Goal: Information Seeking & Learning: Compare options

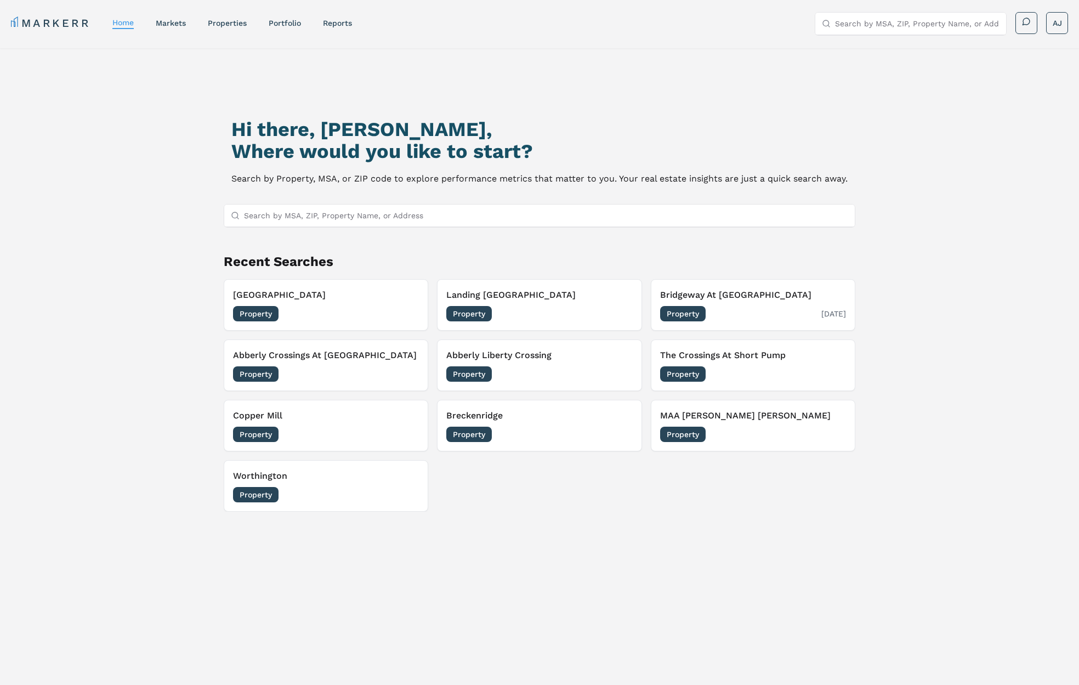
click at [760, 293] on h3 "Bridgeway At [GEOGRAPHIC_DATA]" at bounding box center [753, 294] width 186 height 13
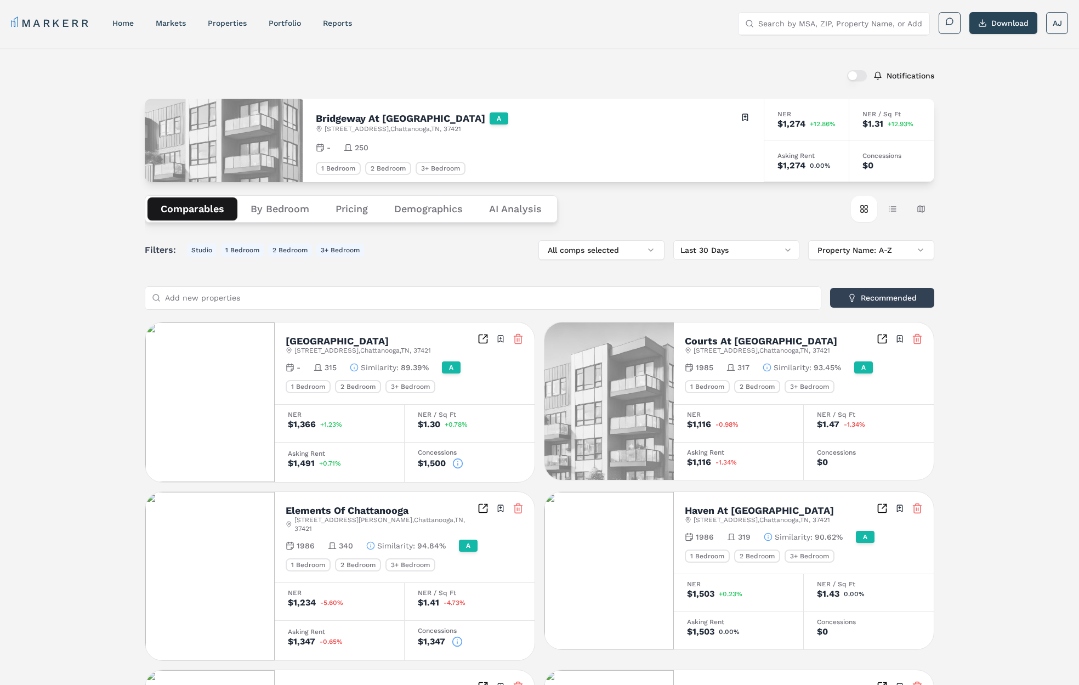
drag, startPoint x: 286, startPoint y: 211, endPoint x: 303, endPoint y: 210, distance: 17.6
click at [286, 211] on button "By Bedroom" at bounding box center [279, 208] width 85 height 23
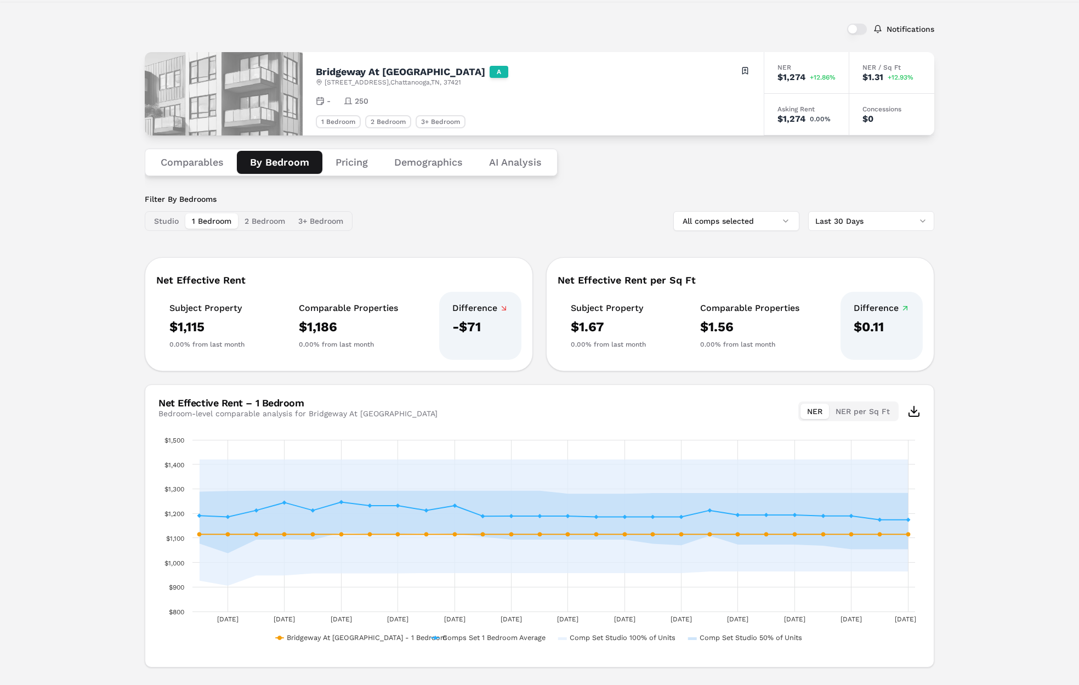
scroll to position [50, 0]
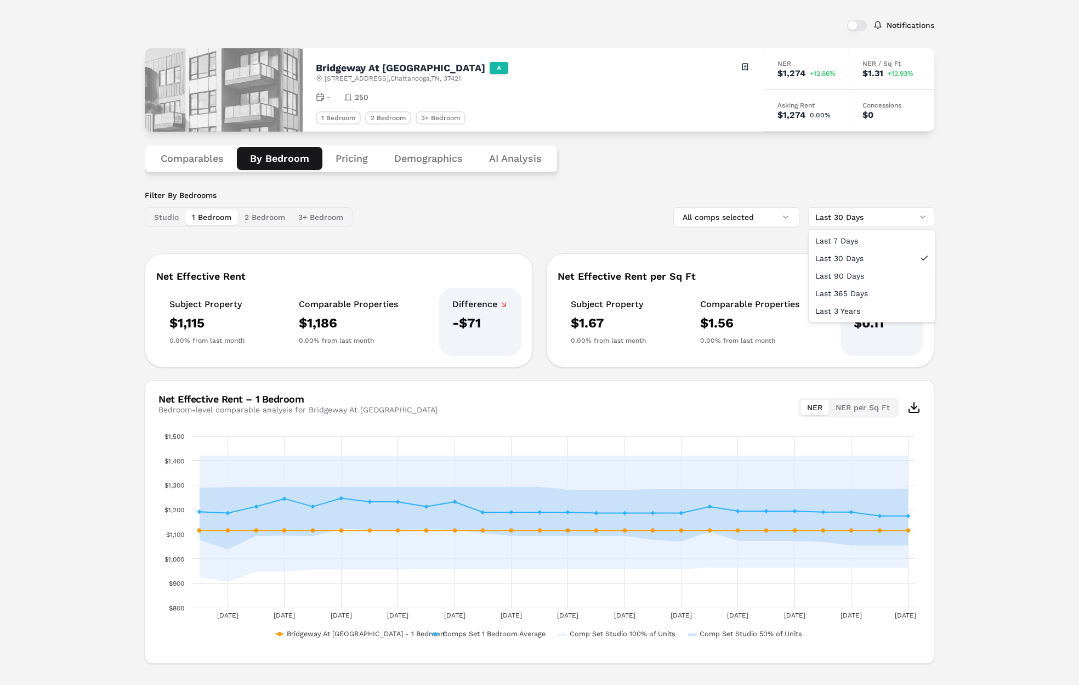
click at [873, 224] on html "MARKERR home markets properties Portfolio reports Search by MSA, ZIP, Property …" at bounding box center [539, 327] width 1079 height 755
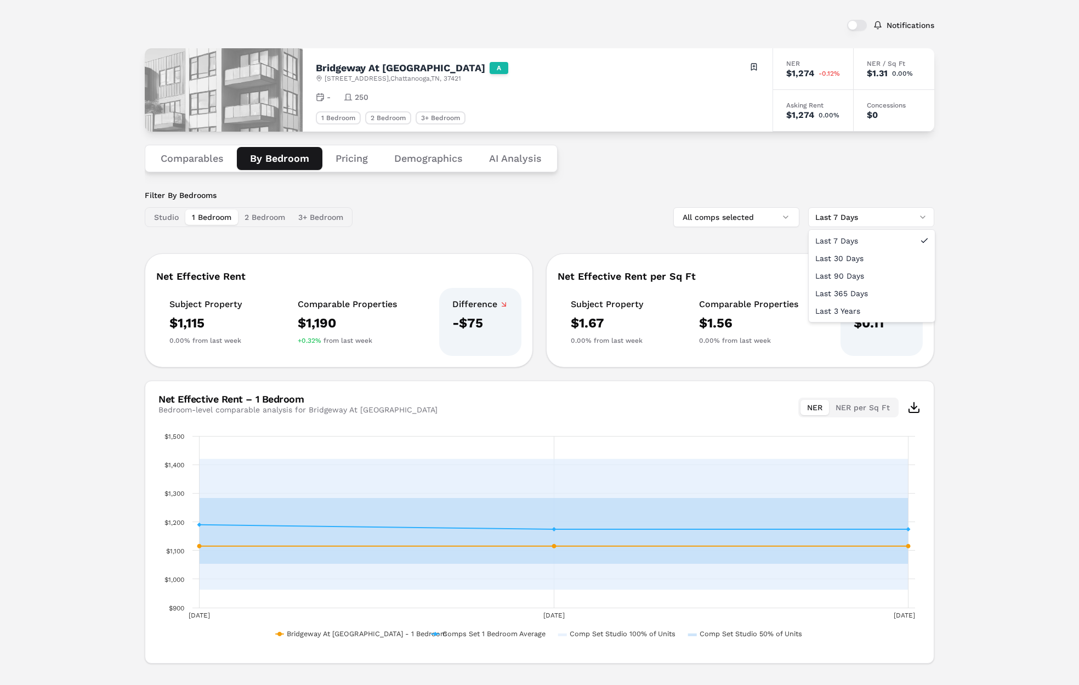
click at [863, 222] on html "MARKERR home markets properties Portfolio reports Search by MSA, ZIP, Property …" at bounding box center [539, 327] width 1079 height 755
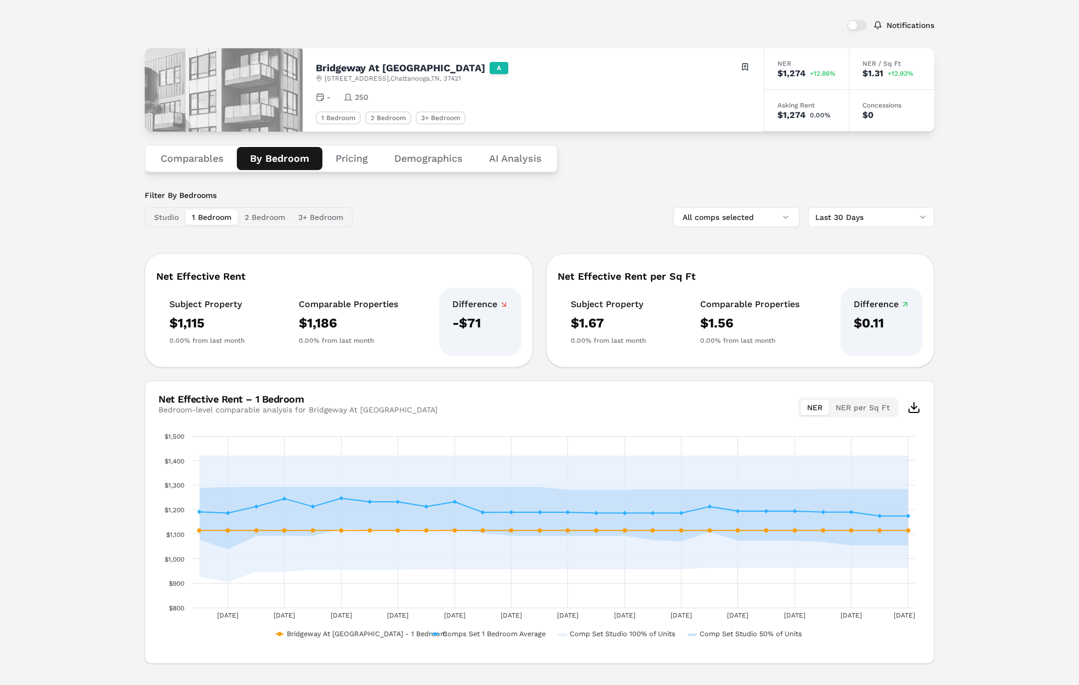
click at [182, 162] on button "Comparables" at bounding box center [191, 158] width 89 height 23
